Goal: Task Accomplishment & Management: Complete application form

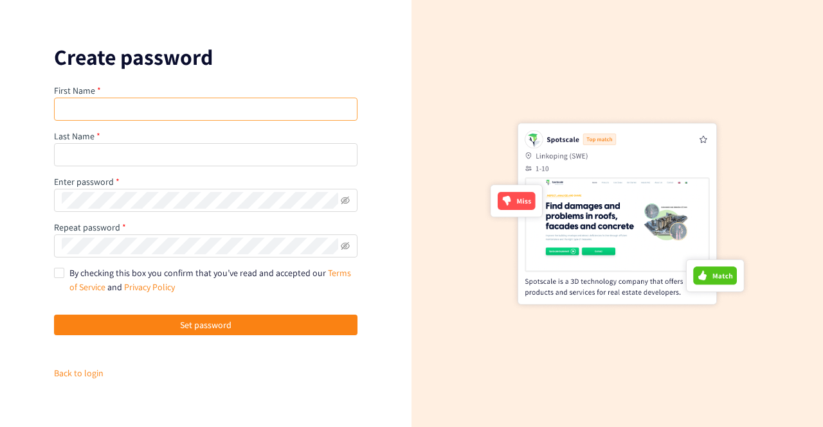
click at [140, 117] on input "text" at bounding box center [205, 109] width 303 height 23
type input "[PERSON_NAME]"
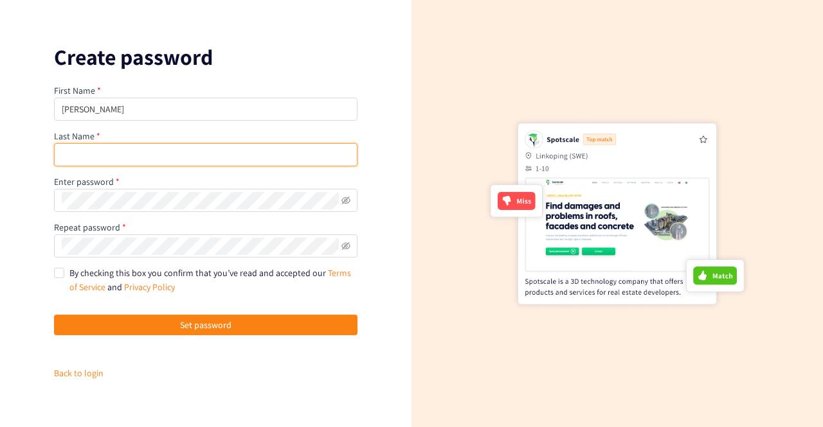
click at [159, 156] on input "text" at bounding box center [205, 154] width 303 height 23
type input "DROUAULT"
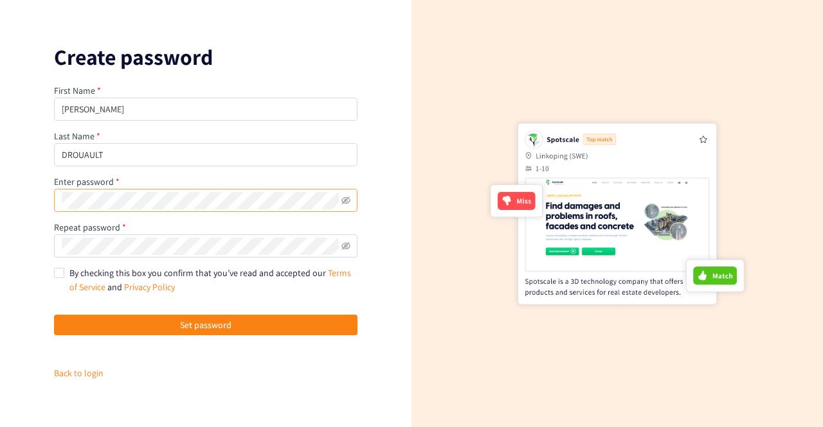
click at [168, 210] on span at bounding box center [205, 200] width 303 height 23
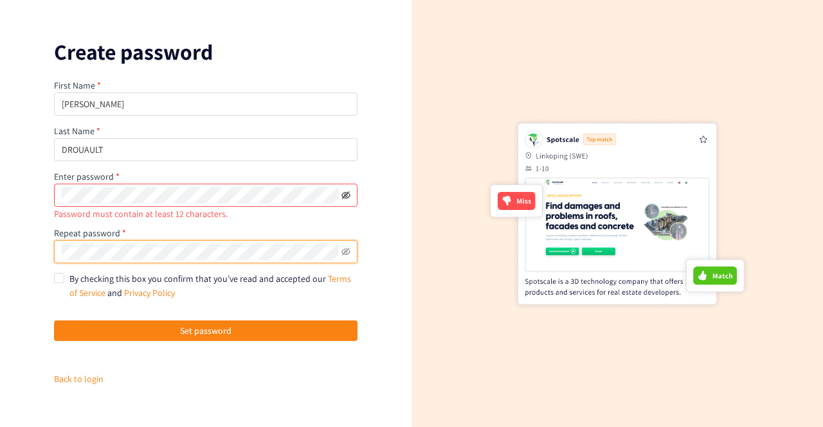
click at [350, 194] on icon "eye-invisible" at bounding box center [345, 195] width 9 height 9
click at [344, 253] on icon "eye-invisible" at bounding box center [345, 251] width 9 height 9
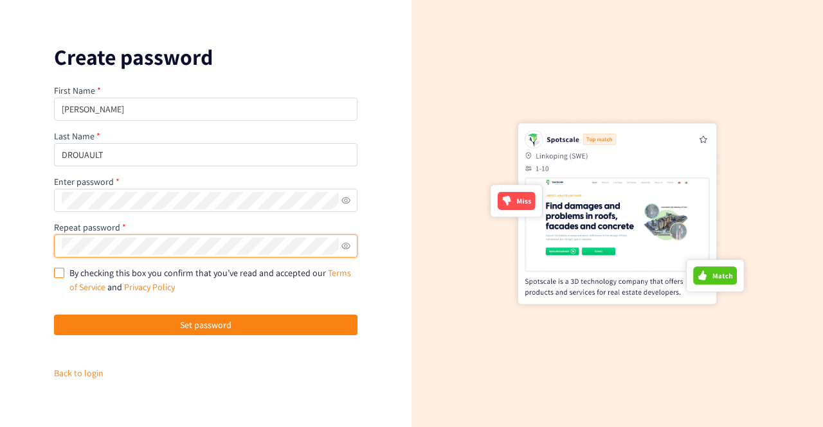
click at [58, 274] on input "By checking this box you confirm that you’ve read and accepted our Terms of Ser…" at bounding box center [58, 272] width 9 height 9
checkbox input "true"
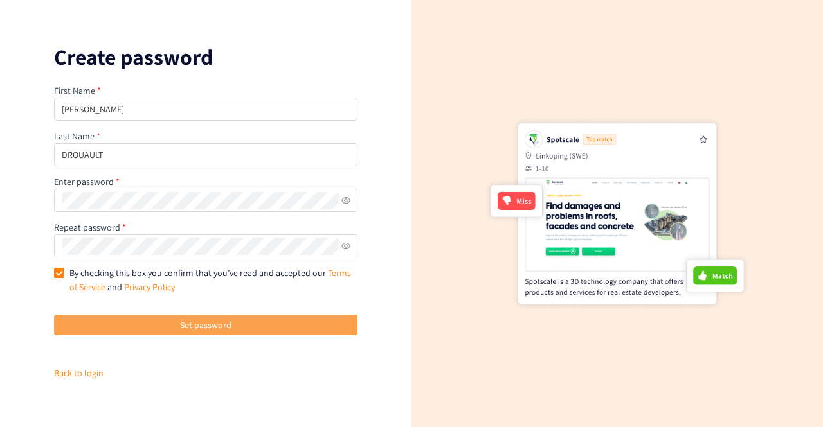
click at [175, 328] on button "Set password" at bounding box center [205, 325] width 303 height 21
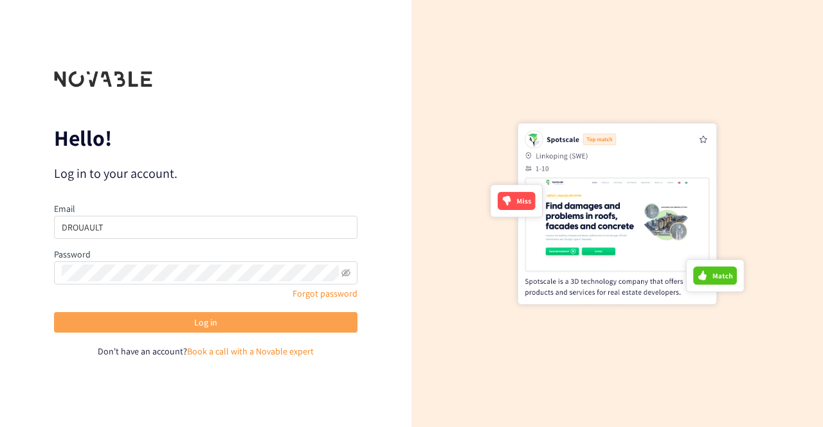
click at [217, 326] on span "Log in" at bounding box center [205, 323] width 23 height 14
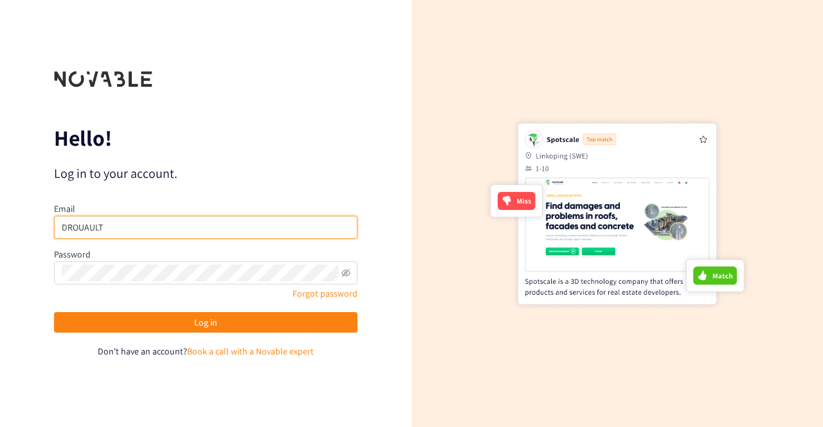
drag, startPoint x: 114, startPoint y: 224, endPoint x: 14, endPoint y: 226, distance: 100.3
click at [14, 226] on div "Hello! Log in to your account. Email DROUAULT Password Forgot password Log in D…" at bounding box center [205, 213] width 411 height 427
type input "[EMAIL_ADDRESS][DOMAIN_NAME]"
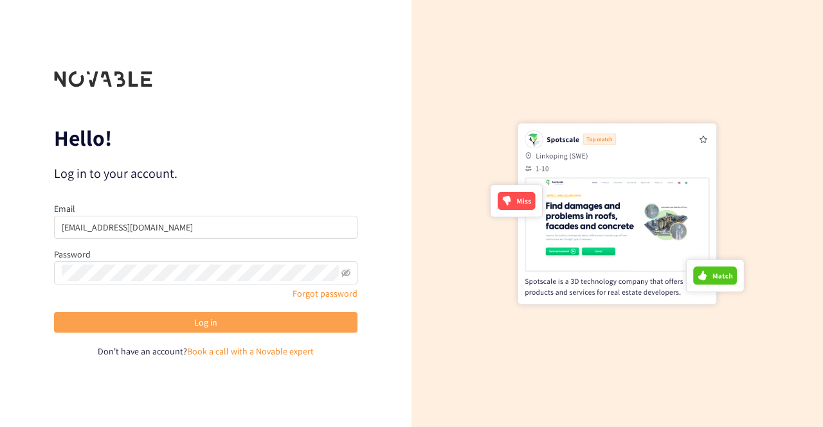
click at [199, 317] on span "Log in" at bounding box center [205, 323] width 23 height 14
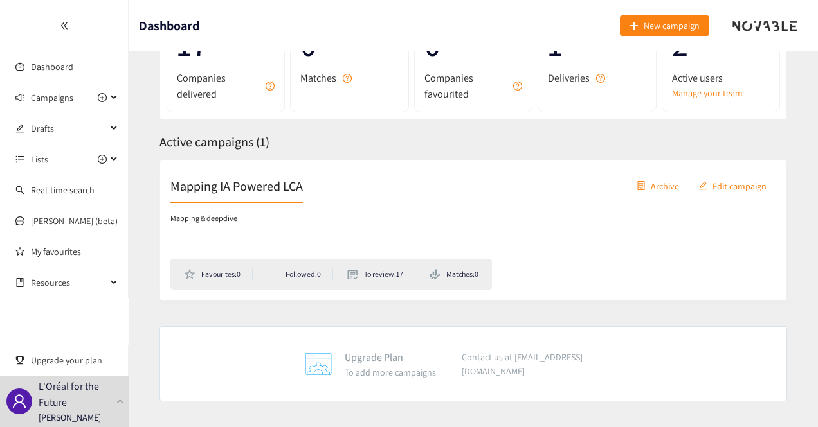
scroll to position [124, 0]
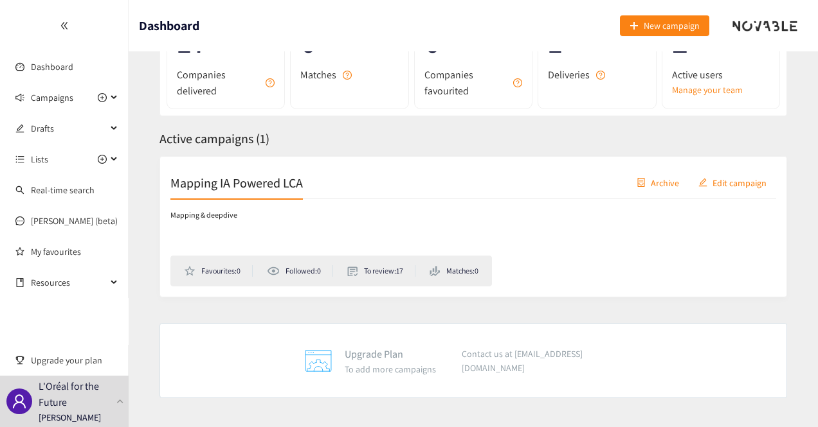
click at [377, 270] on li "To review: 17" at bounding box center [381, 271] width 68 height 12
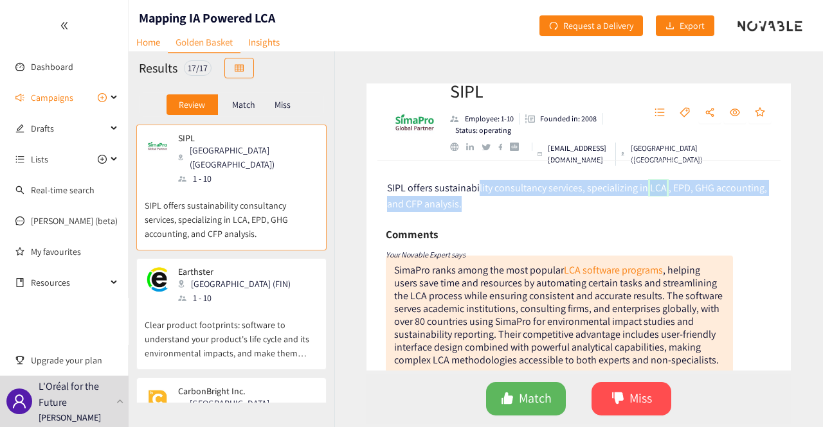
drag, startPoint x: 477, startPoint y: 186, endPoint x: 479, endPoint y: 202, distance: 16.3
click at [479, 202] on div "SIPL offers sustainability consultancy services, specializing in LCA , EPD, GHG…" at bounding box center [579, 196] width 385 height 32
click at [531, 218] on div "SIPL offers sustainability consultancy services, specializing in LCA , EPD, GHG…" at bounding box center [578, 266] width 424 height 210
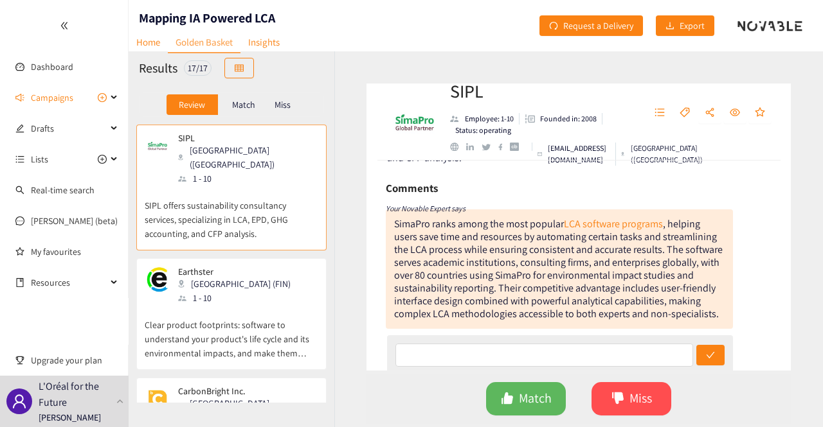
scroll to position [64, 0]
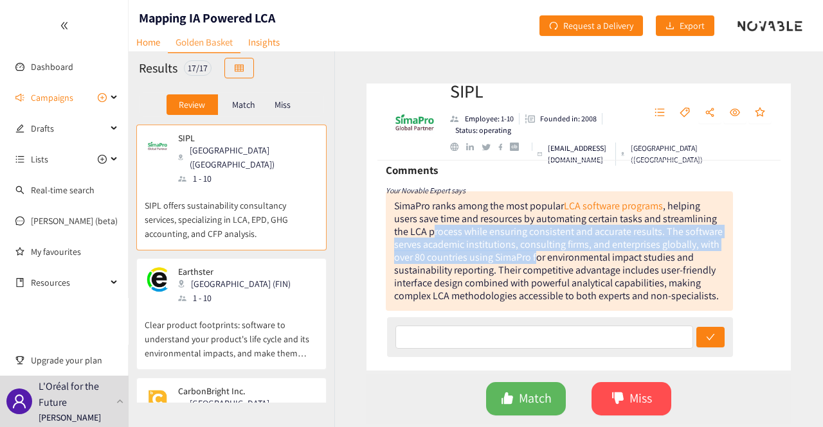
drag, startPoint x: 432, startPoint y: 237, endPoint x: 535, endPoint y: 264, distance: 106.5
click at [535, 264] on div "SimaPro ranks among the most popular LCA software programs , helping users save…" at bounding box center [558, 250] width 328 height 103
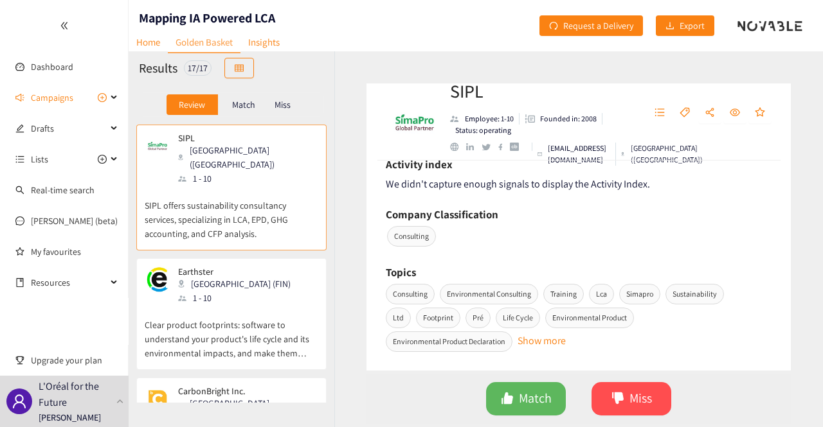
scroll to position [514, 0]
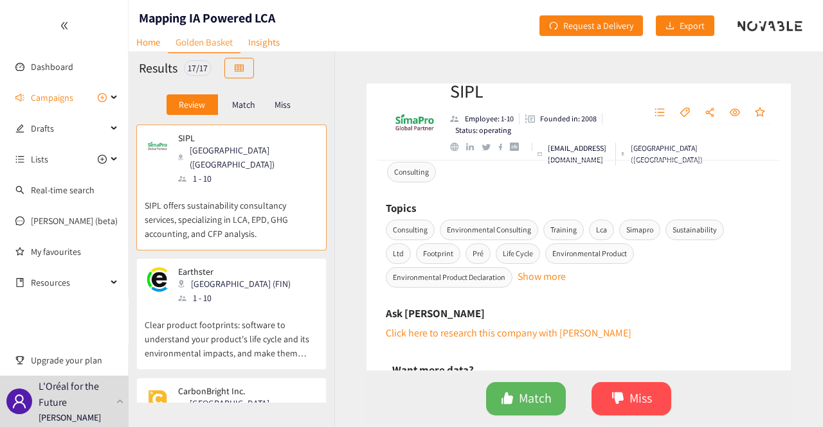
click at [240, 305] on p "Clear product footprints: software to understand your product's life cycle and …" at bounding box center [232, 332] width 174 height 55
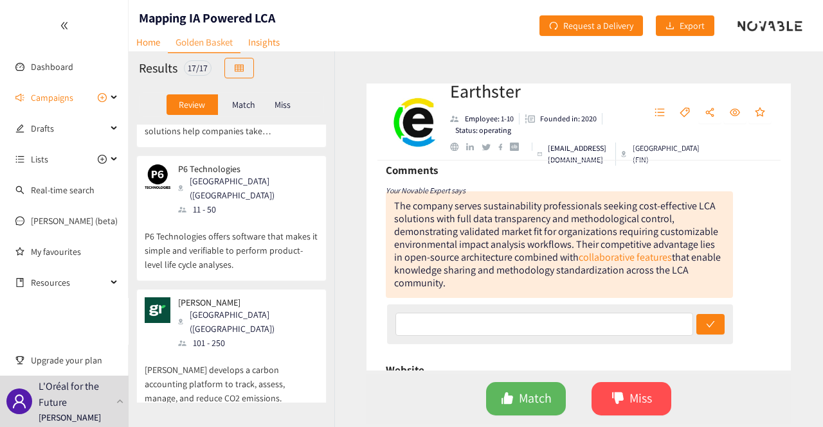
scroll to position [1690, 0]
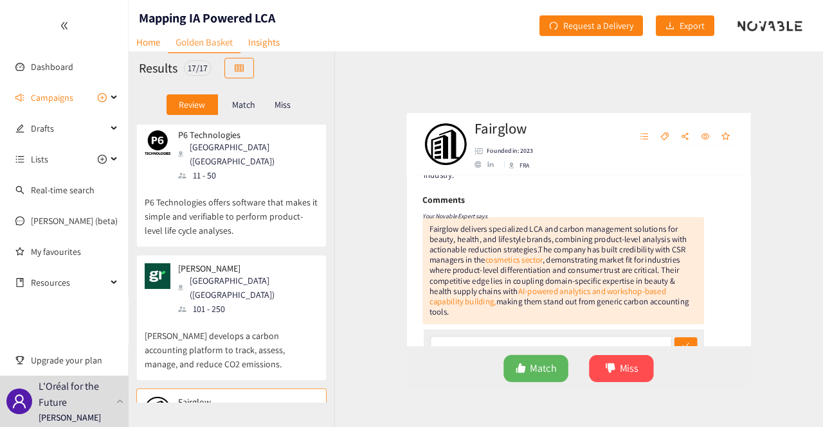
scroll to position [64, 0]
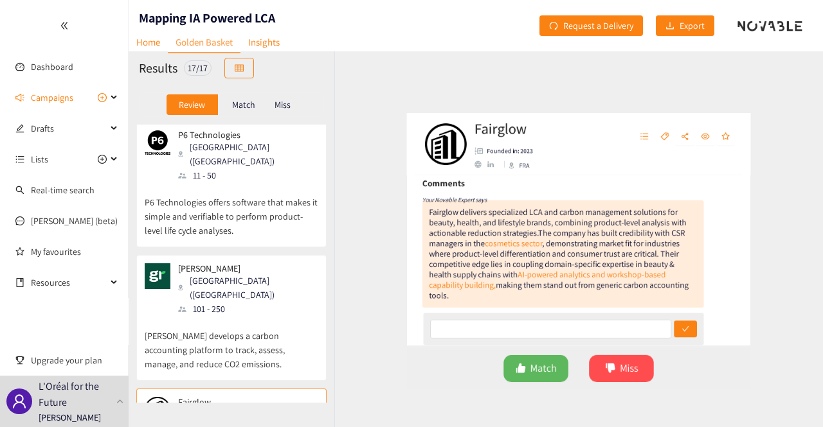
click at [251, 316] on p "[PERSON_NAME] develops a carbon accounting platform to track, assess, manage, a…" at bounding box center [232, 343] width 174 height 55
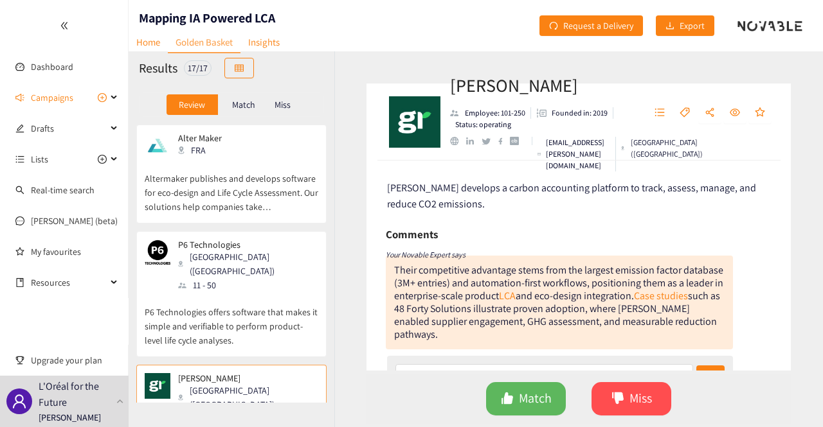
scroll to position [1561, 0]
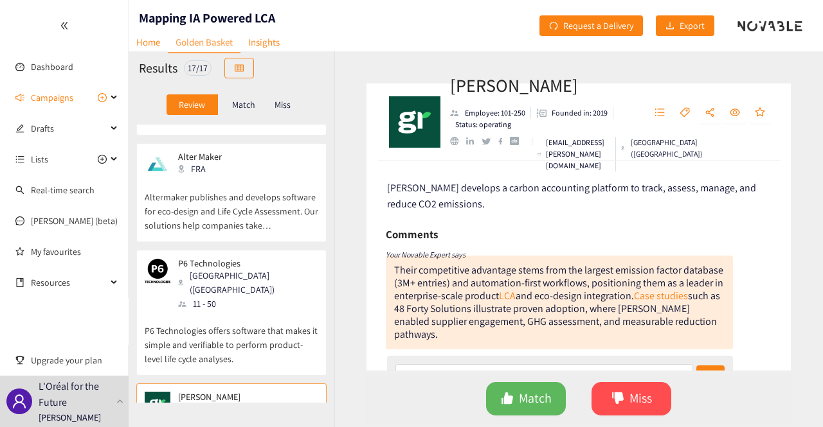
click at [247, 311] on p "P6 Technologies offers software that makes it simple and verifiable to perform …" at bounding box center [232, 338] width 174 height 55
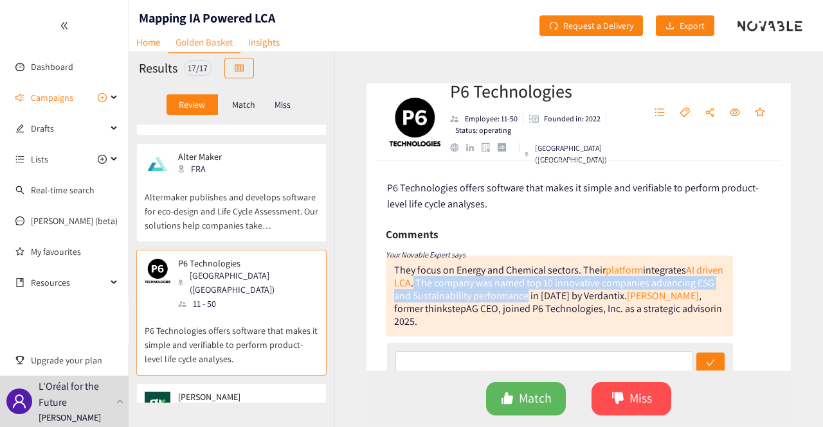
drag, startPoint x: 441, startPoint y: 285, endPoint x: 586, endPoint y: 300, distance: 146.0
click at [590, 301] on div "They focus on Energy and Chemical sectors. Their platform integrates AI driven …" at bounding box center [558, 296] width 329 height 65
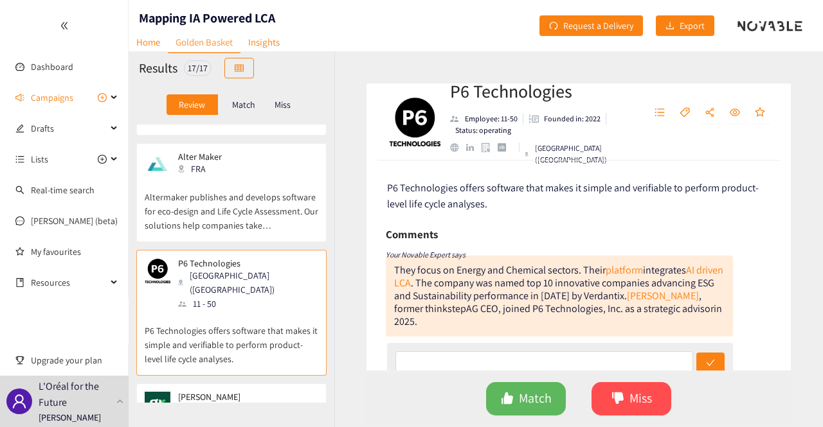
click at [498, 310] on div "AG CEO" at bounding box center [482, 308] width 32 height 13
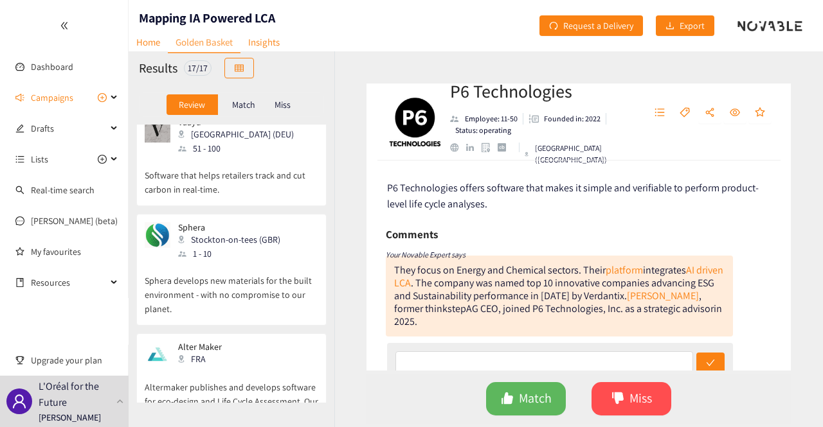
scroll to position [1368, 0]
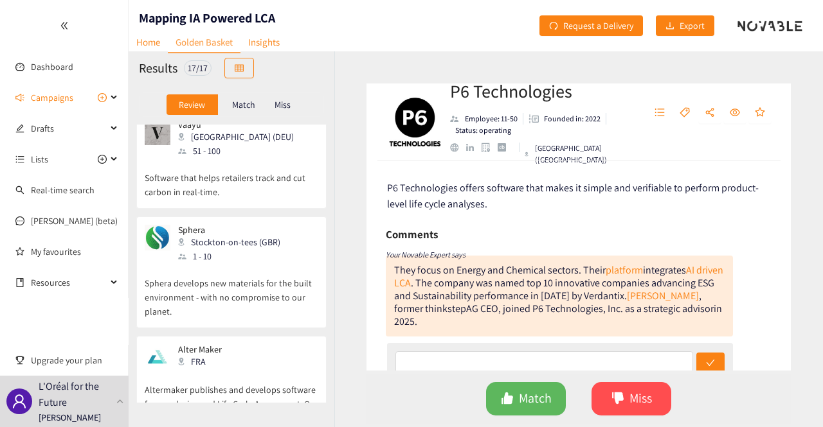
click at [244, 344] on div "Alter Maker FRA" at bounding box center [232, 357] width 174 height 26
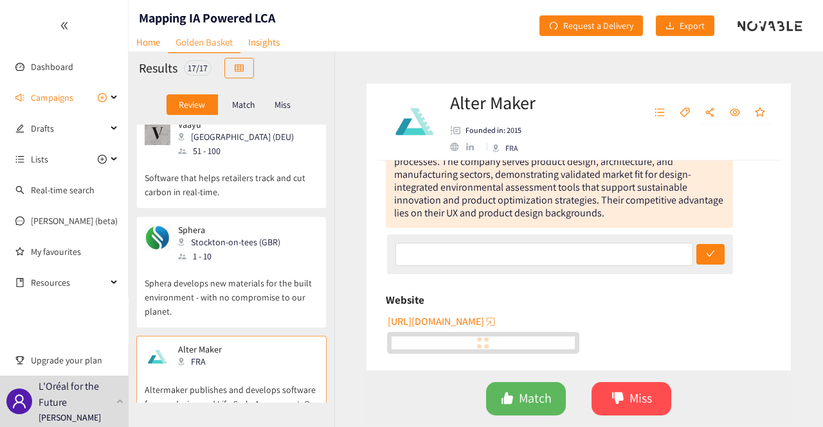
scroll to position [1240, 0]
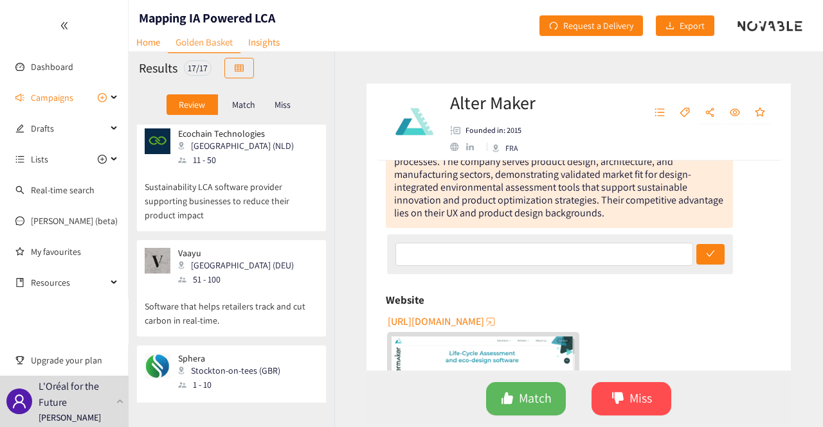
click at [280, 392] on p "Sphera develops new materials for the built environment - with no compromise to…" at bounding box center [232, 419] width 174 height 55
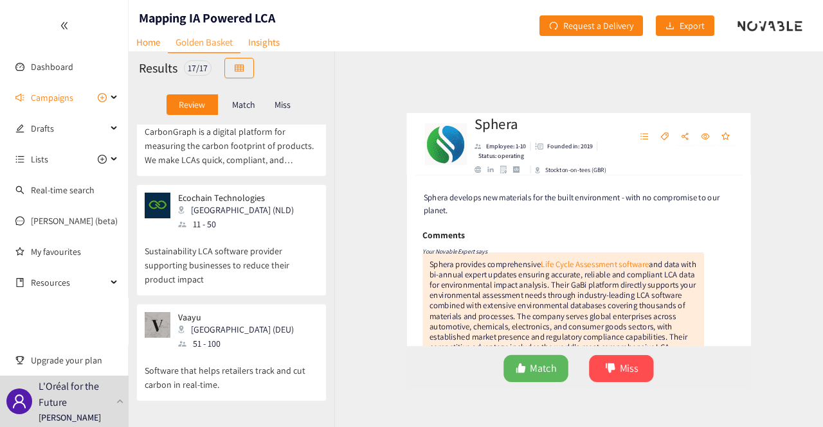
scroll to position [1111, 0]
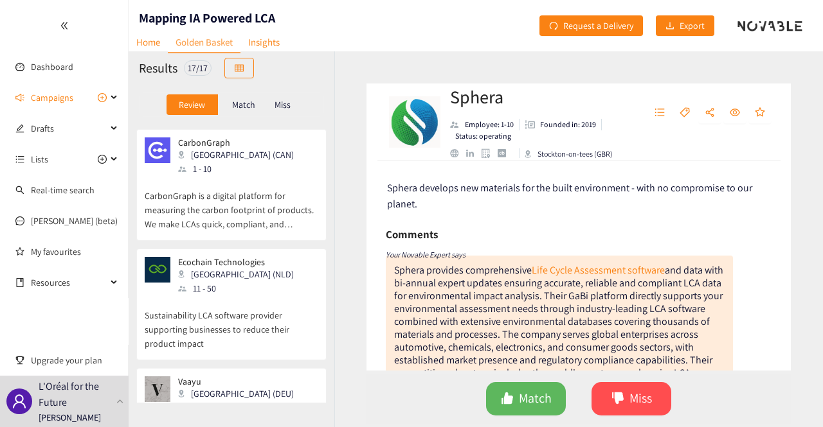
click at [283, 377] on div "[PERSON_NAME] (DEU) 51 - 100" at bounding box center [232, 396] width 174 height 39
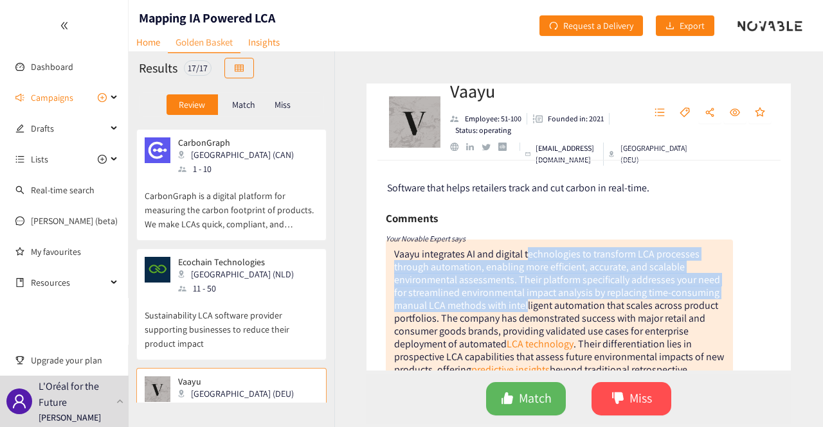
drag, startPoint x: 526, startPoint y: 258, endPoint x: 526, endPoint y: 309, distance: 51.4
click at [526, 309] on div "Vaayu integrates AI and digital technologies to transform LCA processes through…" at bounding box center [559, 318] width 330 height 142
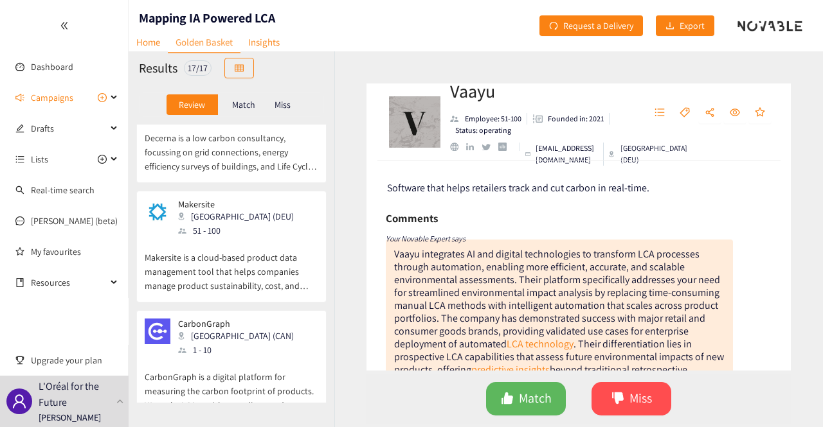
scroll to position [918, 0]
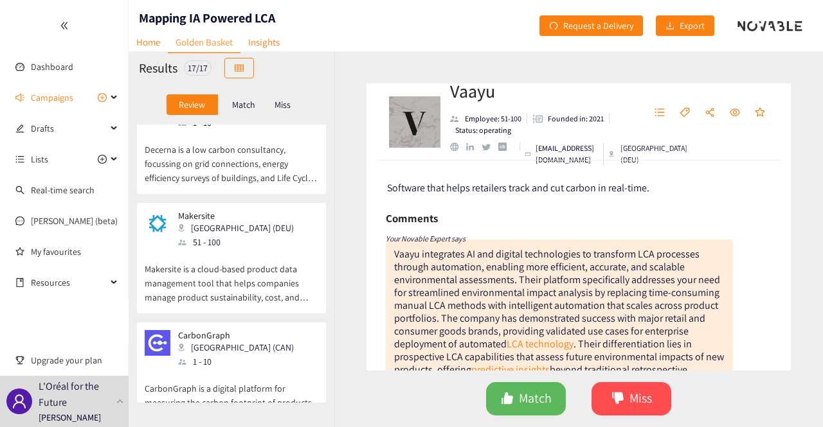
click at [240, 97] on div "Match" at bounding box center [243, 104] width 51 height 21
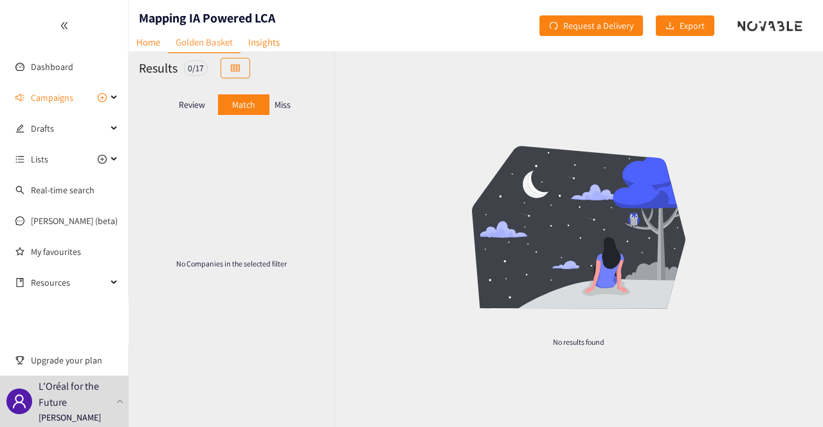
click at [278, 103] on p "Miss" at bounding box center [282, 105] width 16 height 10
drag, startPoint x: 201, startPoint y: 103, endPoint x: 201, endPoint y: 73, distance: 30.9
click at [201, 102] on p "Review" at bounding box center [192, 105] width 26 height 10
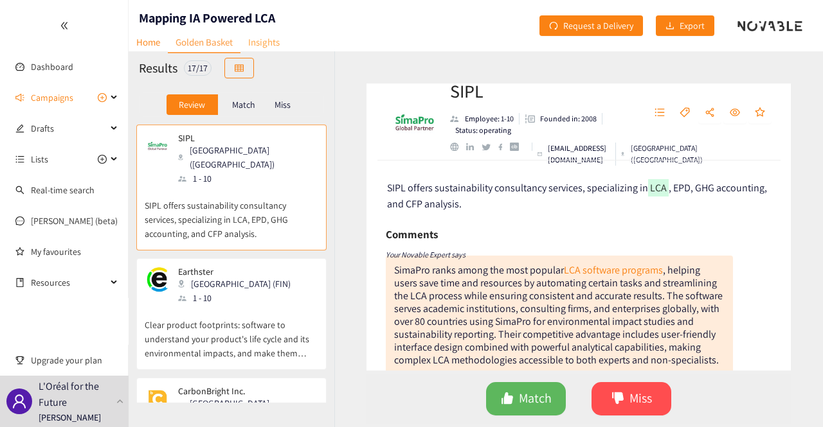
click at [266, 46] on link "Insights" at bounding box center [263, 42] width 47 height 20
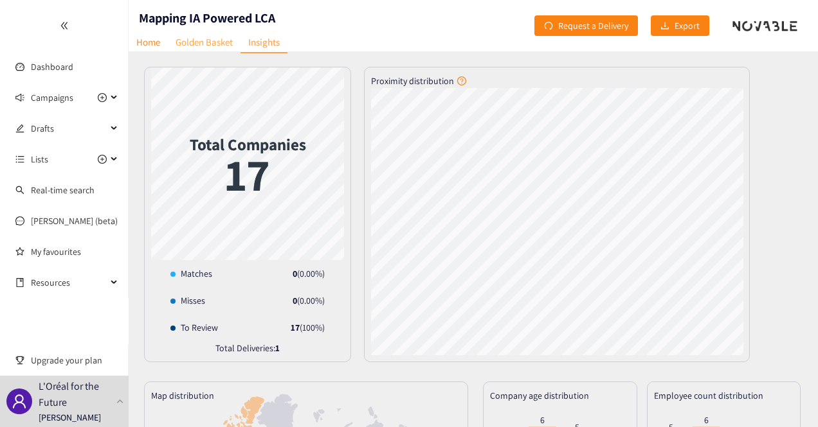
click at [206, 42] on link "Golden Basket" at bounding box center [204, 42] width 73 height 20
